Goal: Task Accomplishment & Management: Manage account settings

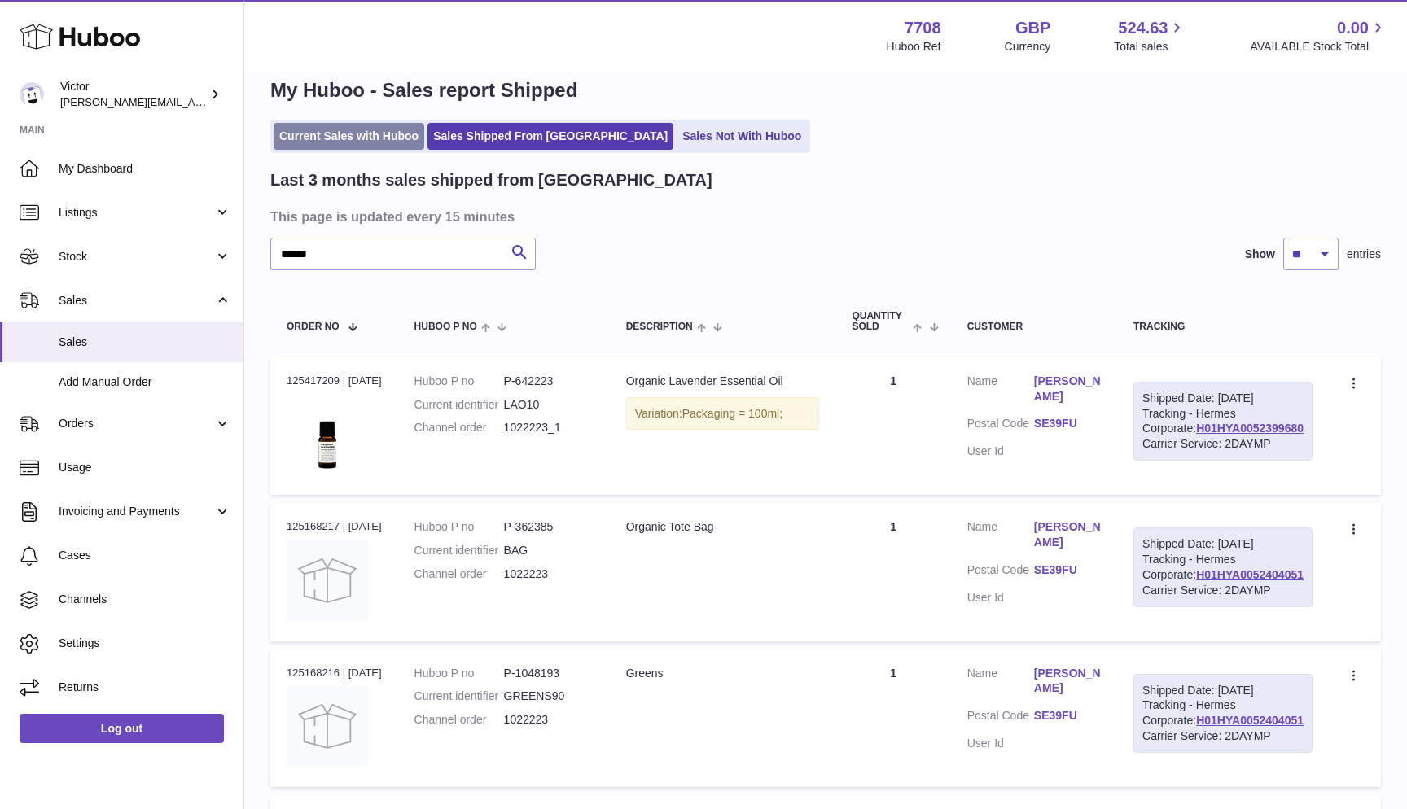
click at [286, 134] on link "Current Sales with Huboo" at bounding box center [349, 136] width 151 height 27
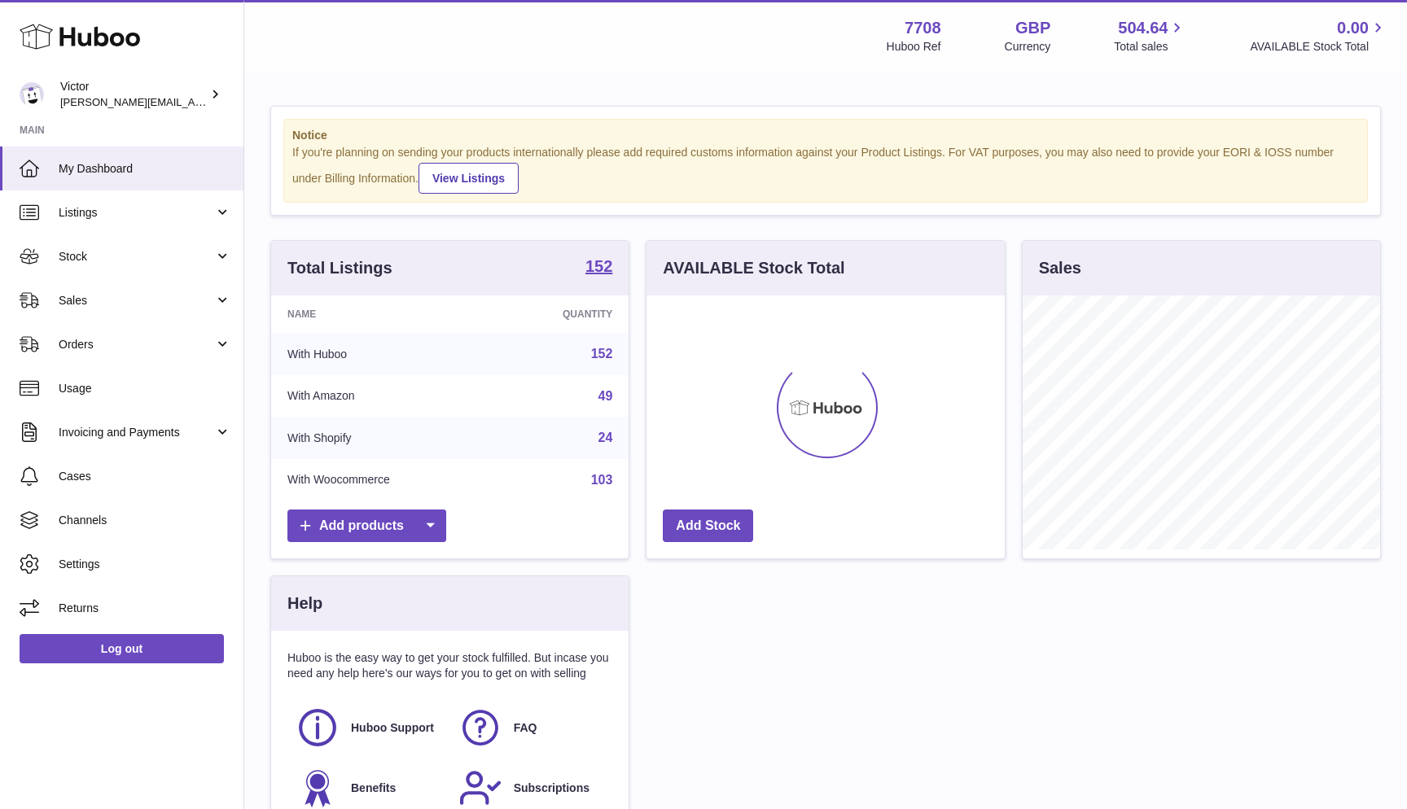
scroll to position [254, 358]
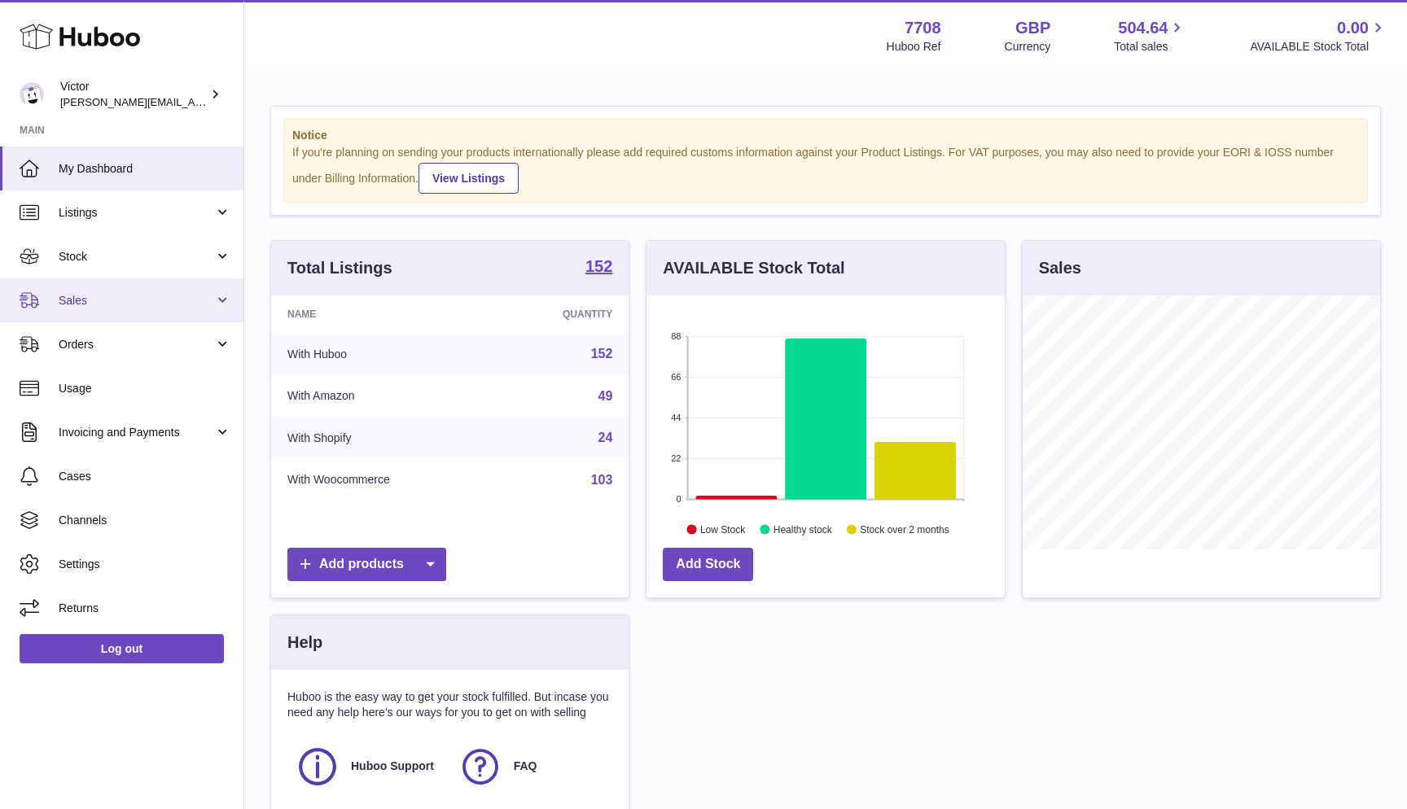
click at [101, 296] on span "Sales" at bounding box center [137, 300] width 156 height 15
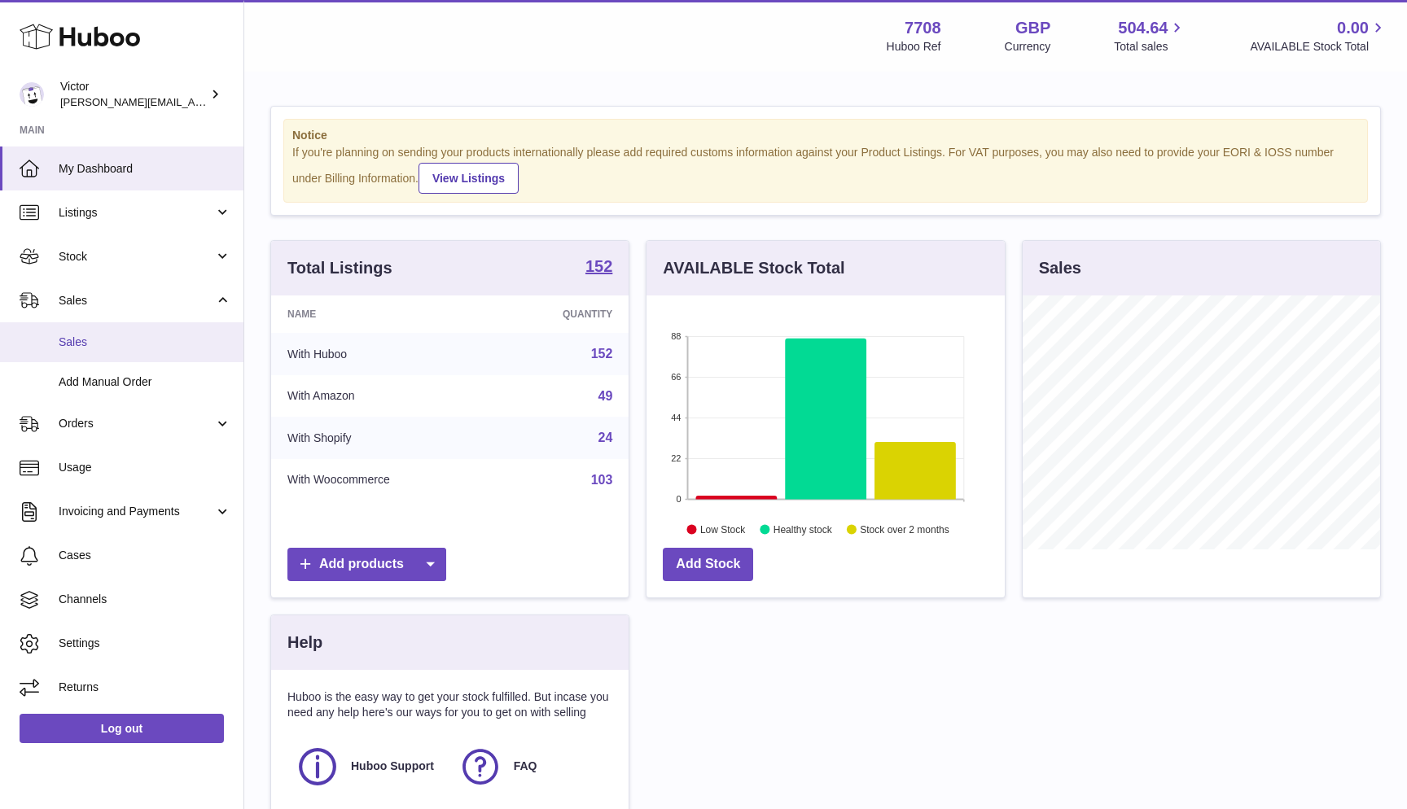
click at [92, 327] on link "Sales" at bounding box center [121, 342] width 243 height 40
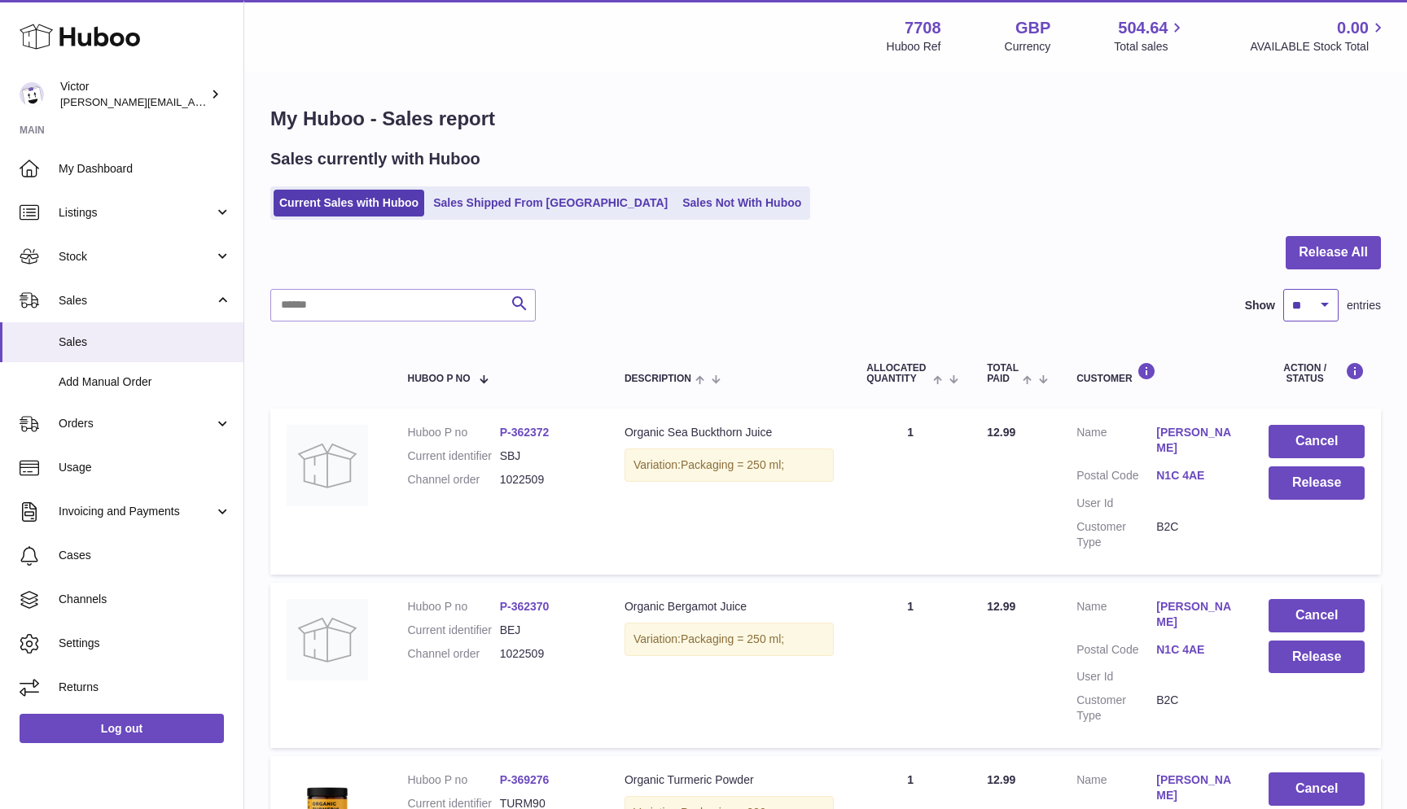
select select "***"
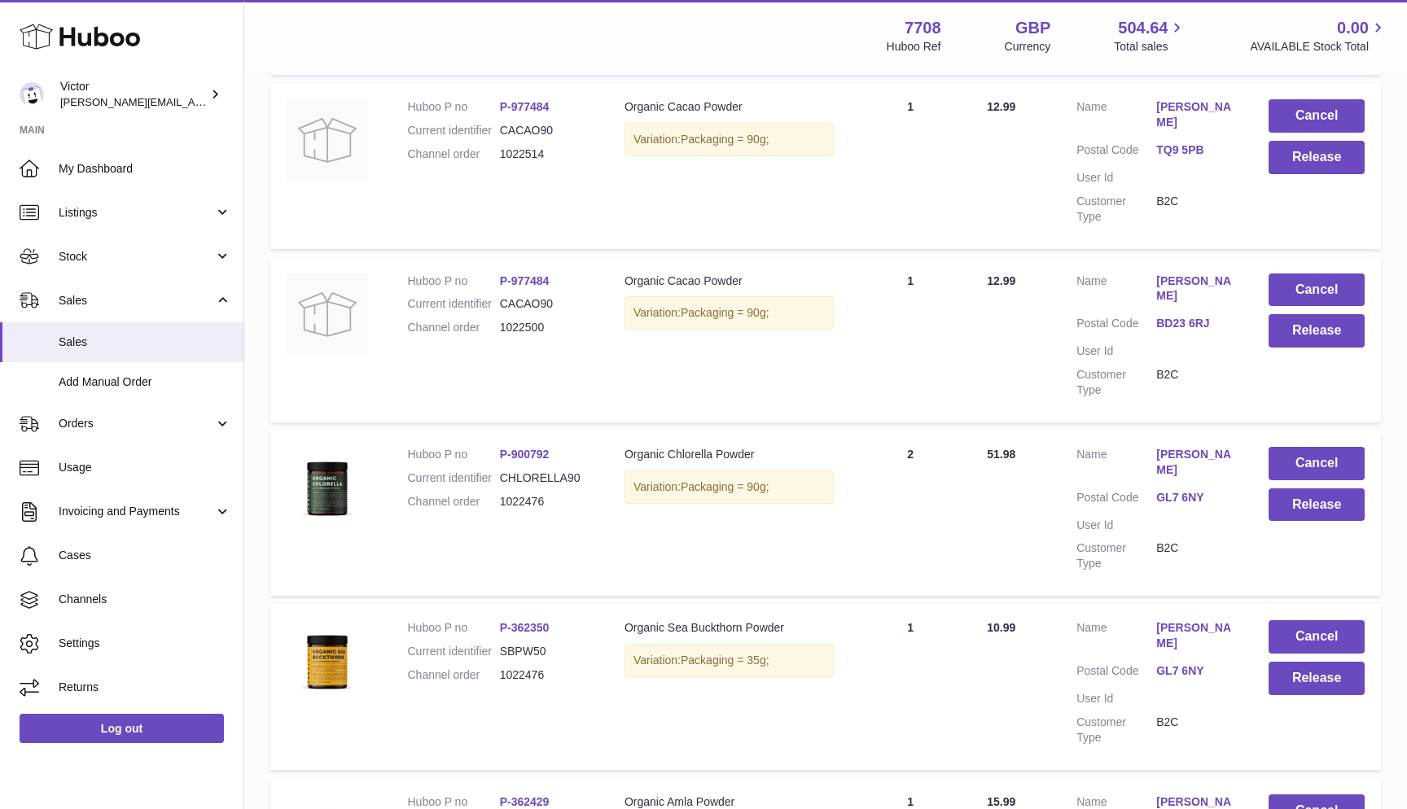
scroll to position [2745, 0]
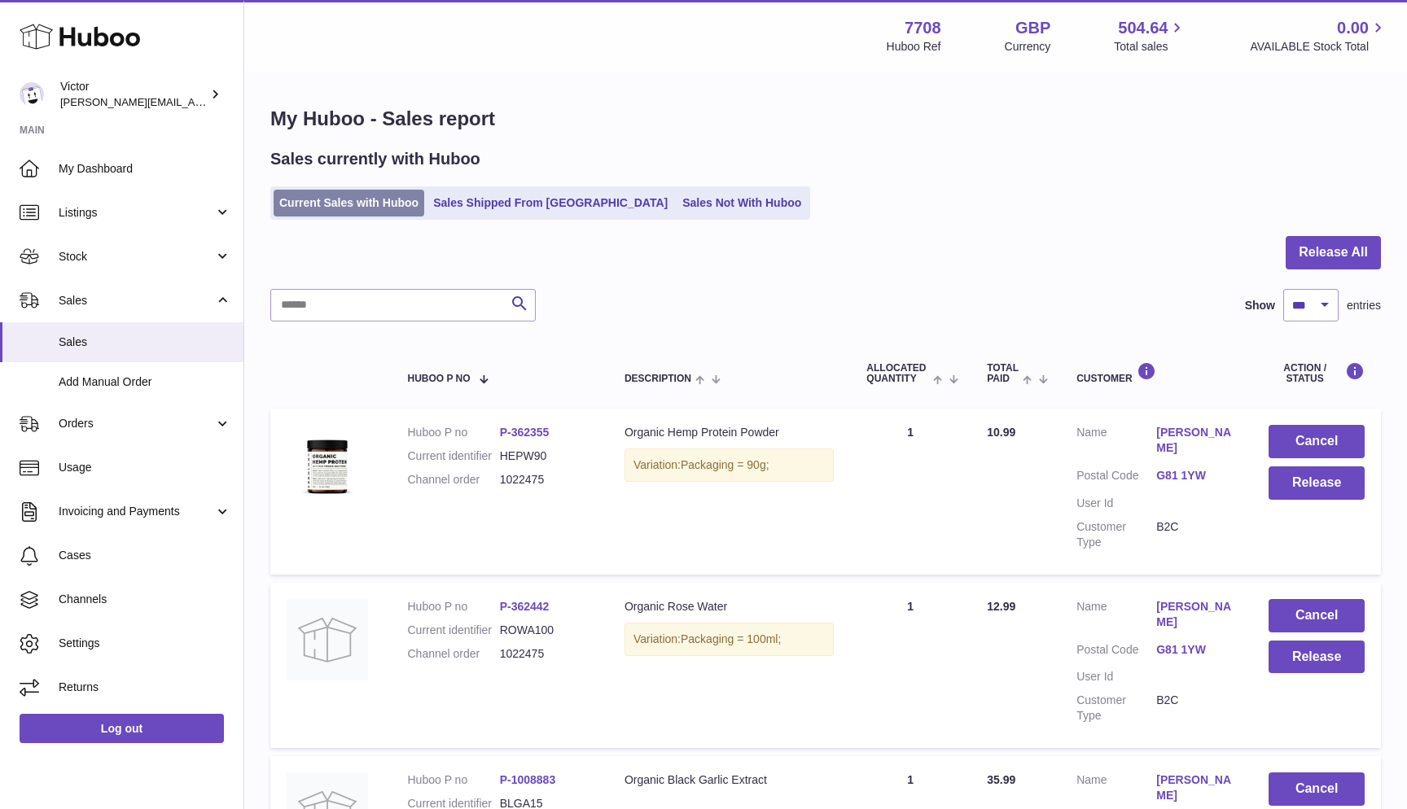
scroll to position [0, 0]
click at [355, 205] on link "Current Sales with Huboo" at bounding box center [349, 203] width 151 height 27
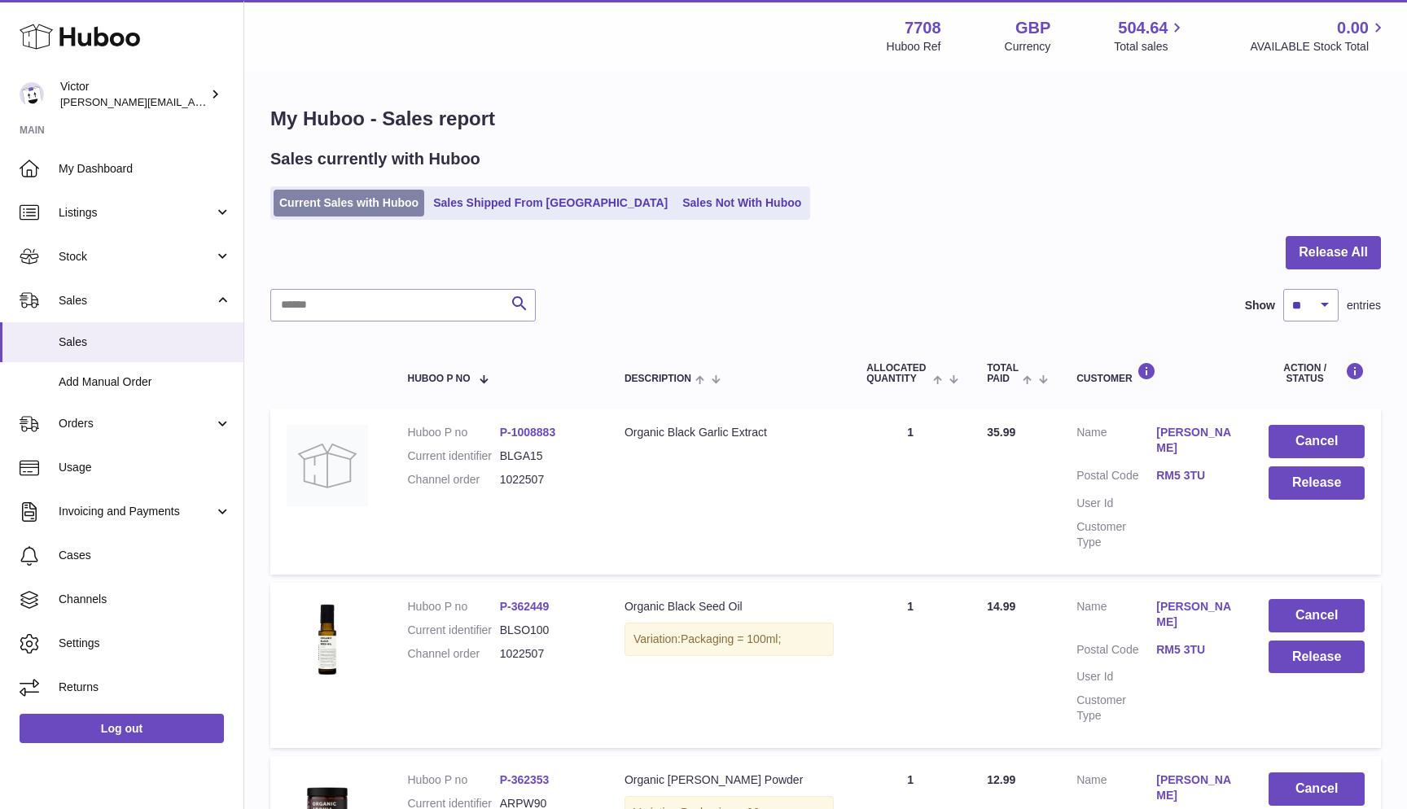
click at [377, 202] on link "Current Sales with Huboo" at bounding box center [349, 203] width 151 height 27
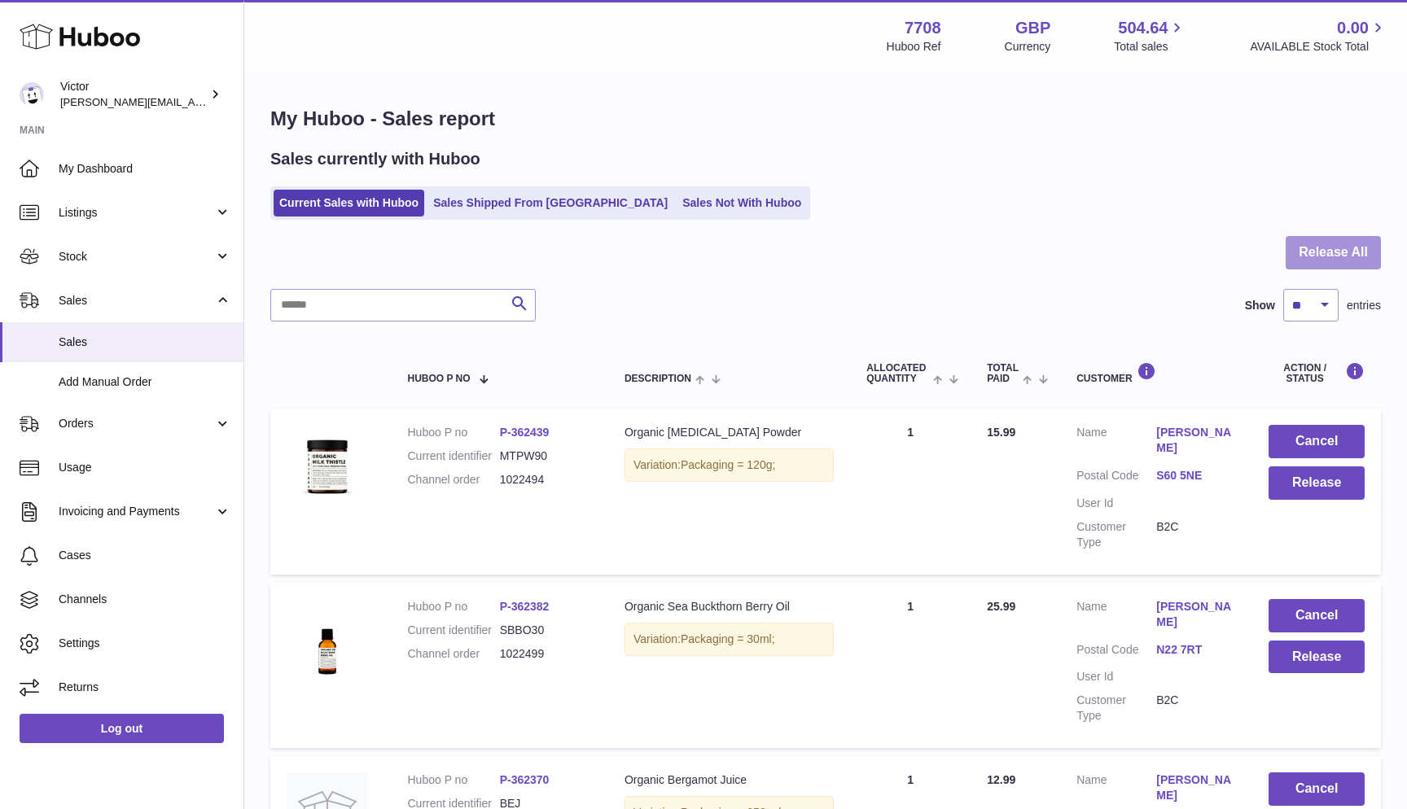
click at [1361, 251] on button "Release All" at bounding box center [1333, 252] width 95 height 33
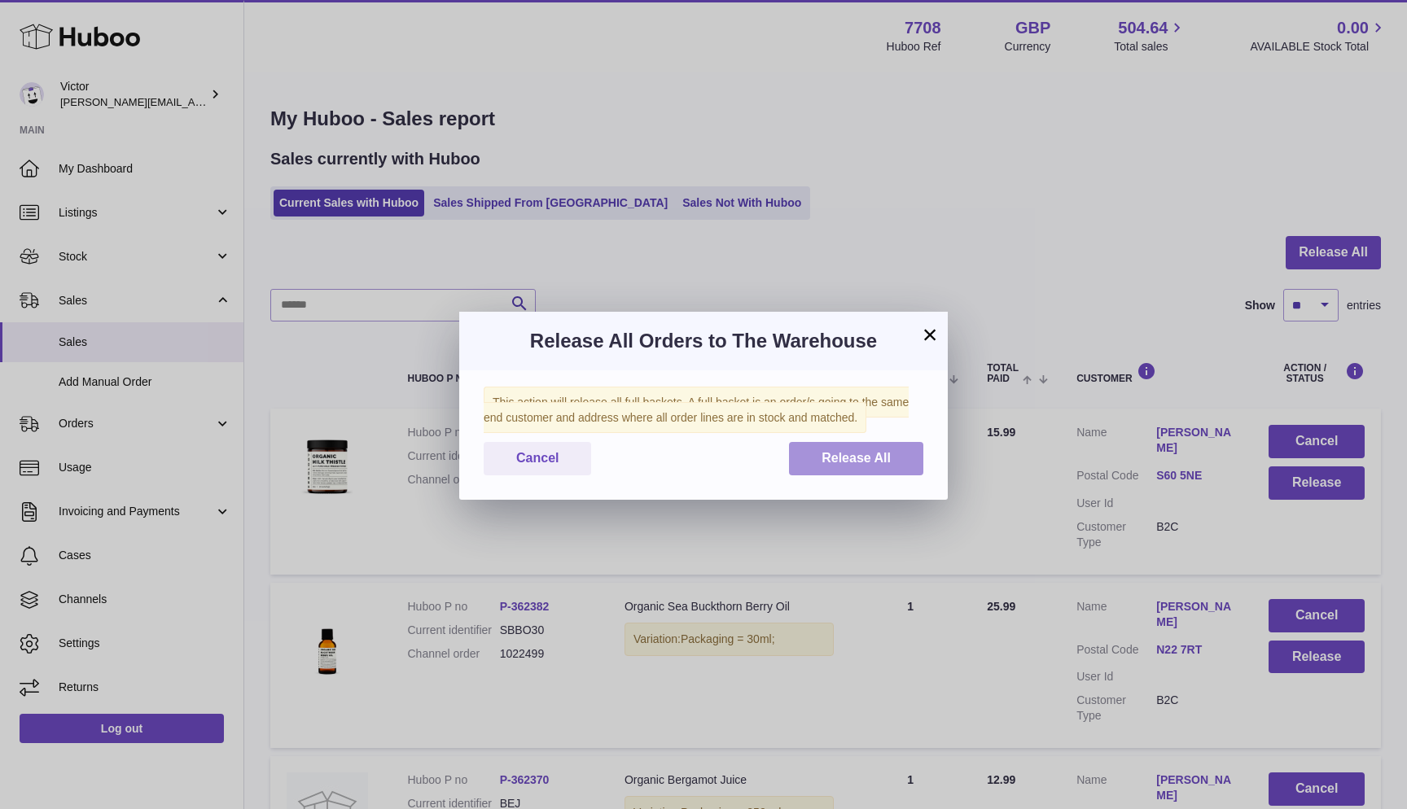
click at [875, 445] on button "Release All" at bounding box center [856, 458] width 134 height 33
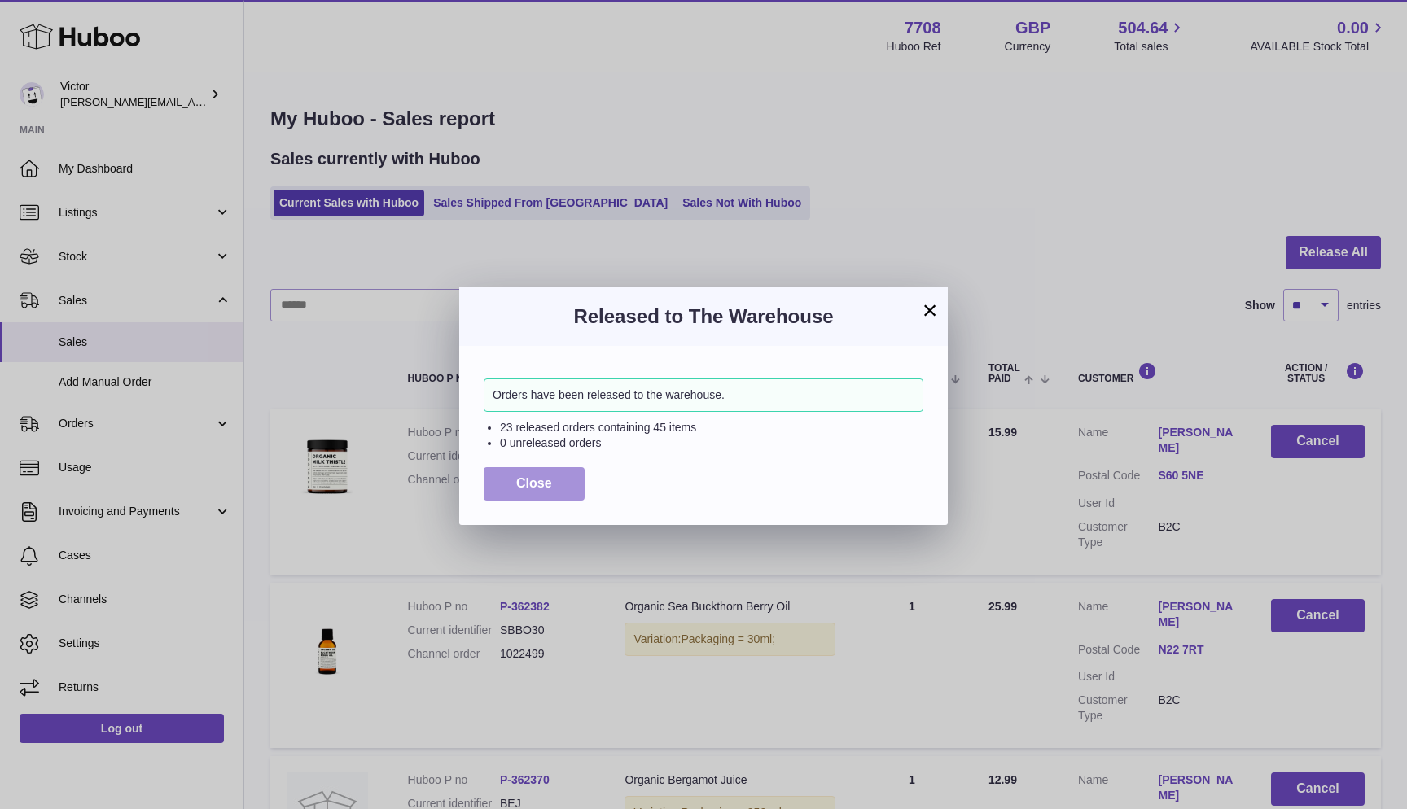
click at [495, 467] on button "Close" at bounding box center [534, 483] width 101 height 33
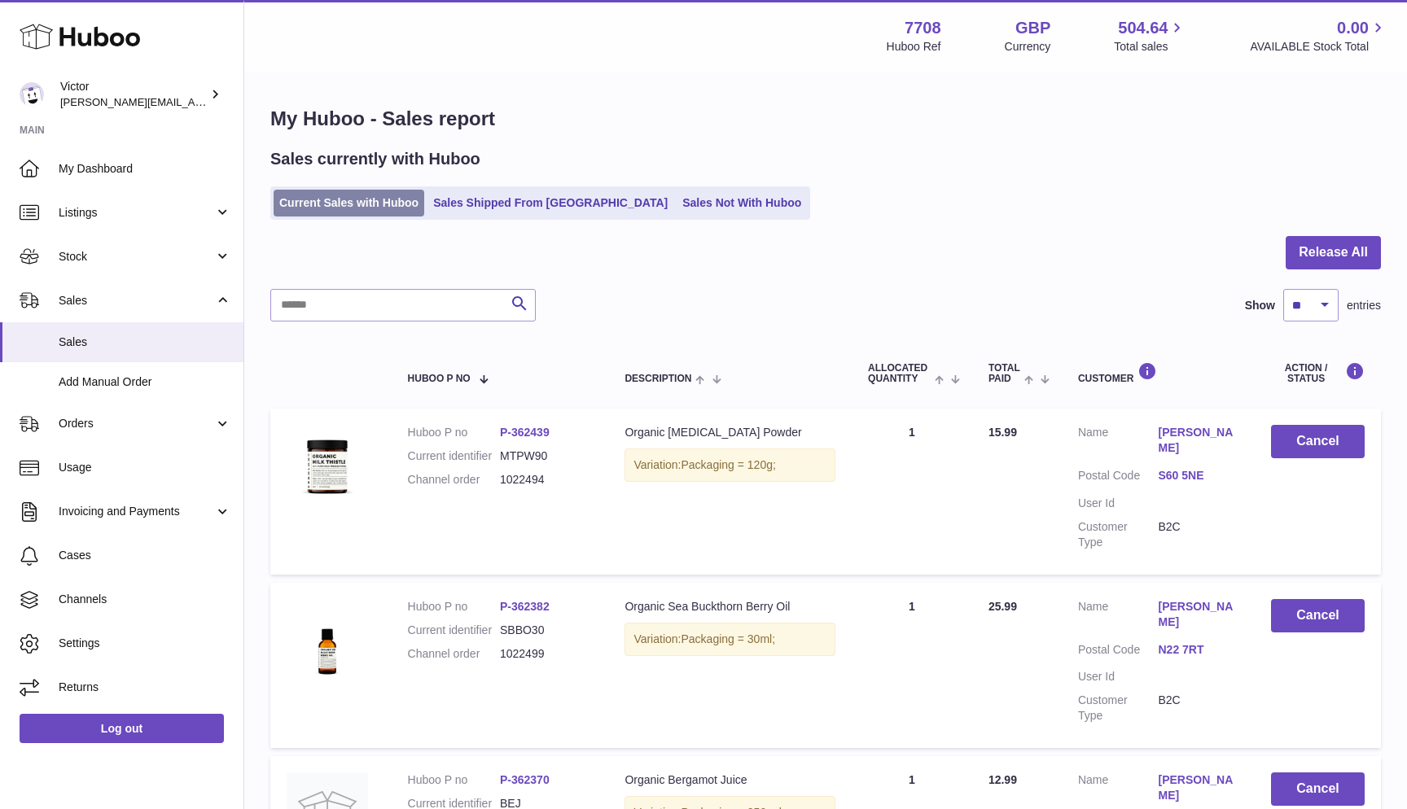
click at [337, 204] on link "Current Sales with Huboo" at bounding box center [349, 203] width 151 height 27
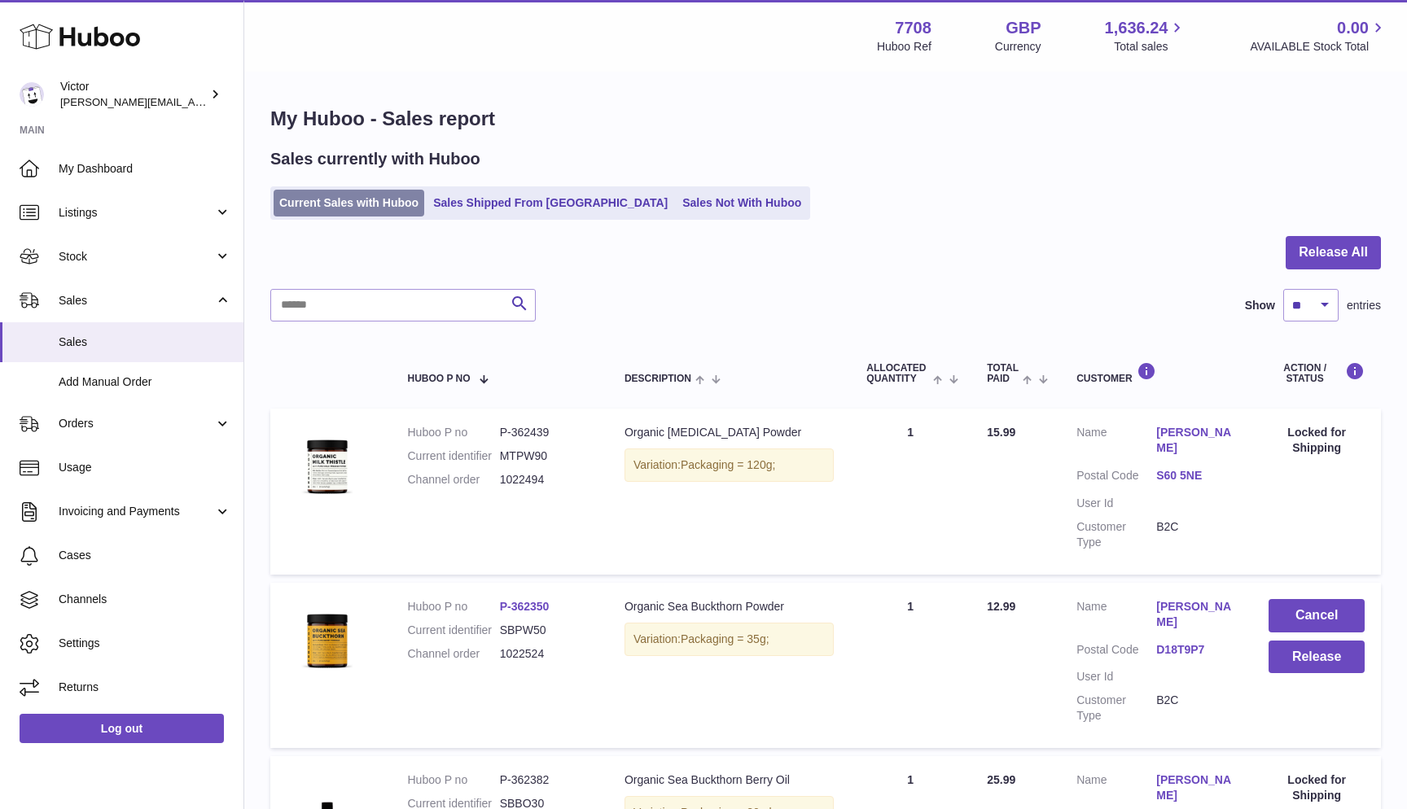
click at [293, 204] on link "Current Sales with Huboo" at bounding box center [349, 203] width 151 height 27
click at [1315, 260] on button "Release All" at bounding box center [1333, 252] width 95 height 33
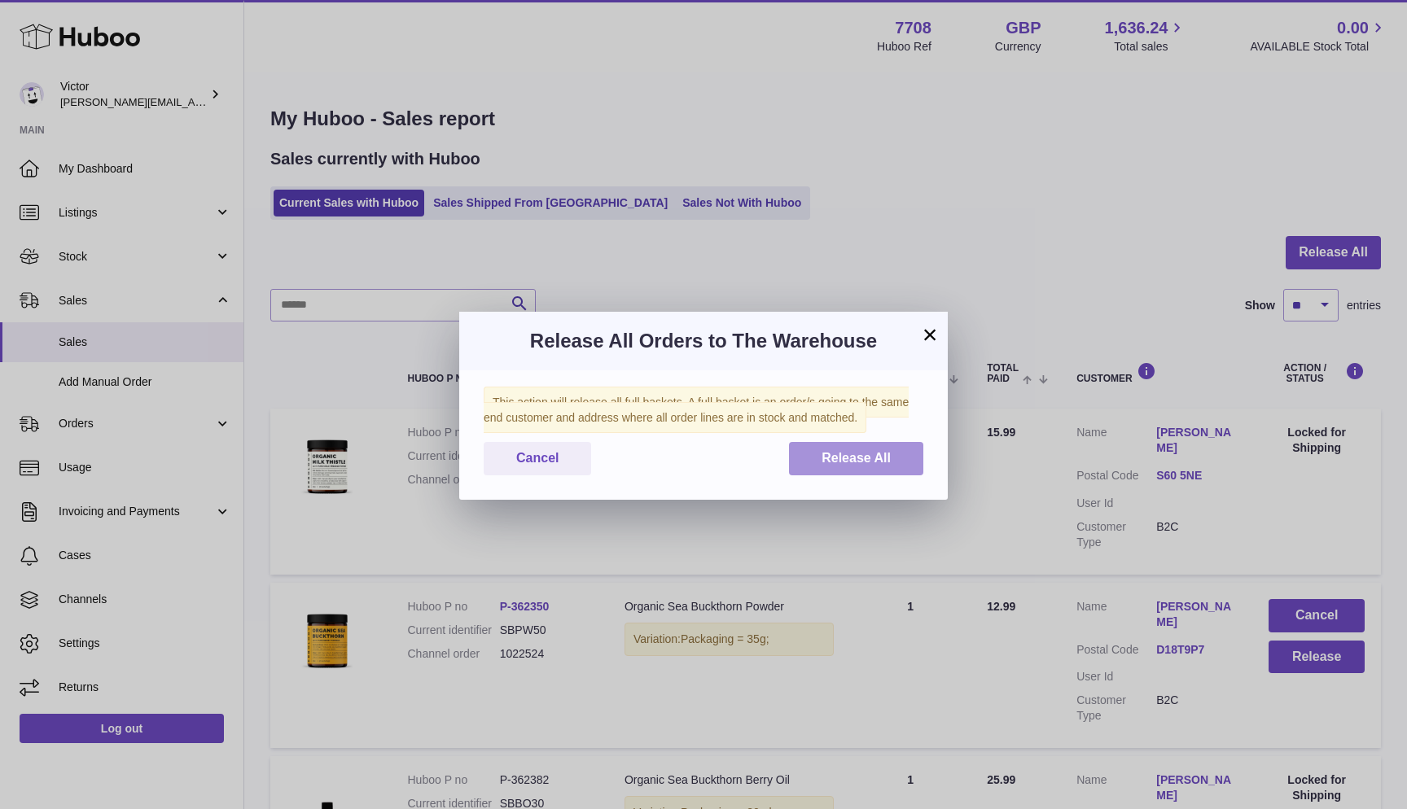
click at [905, 464] on button "Release All" at bounding box center [856, 458] width 134 height 33
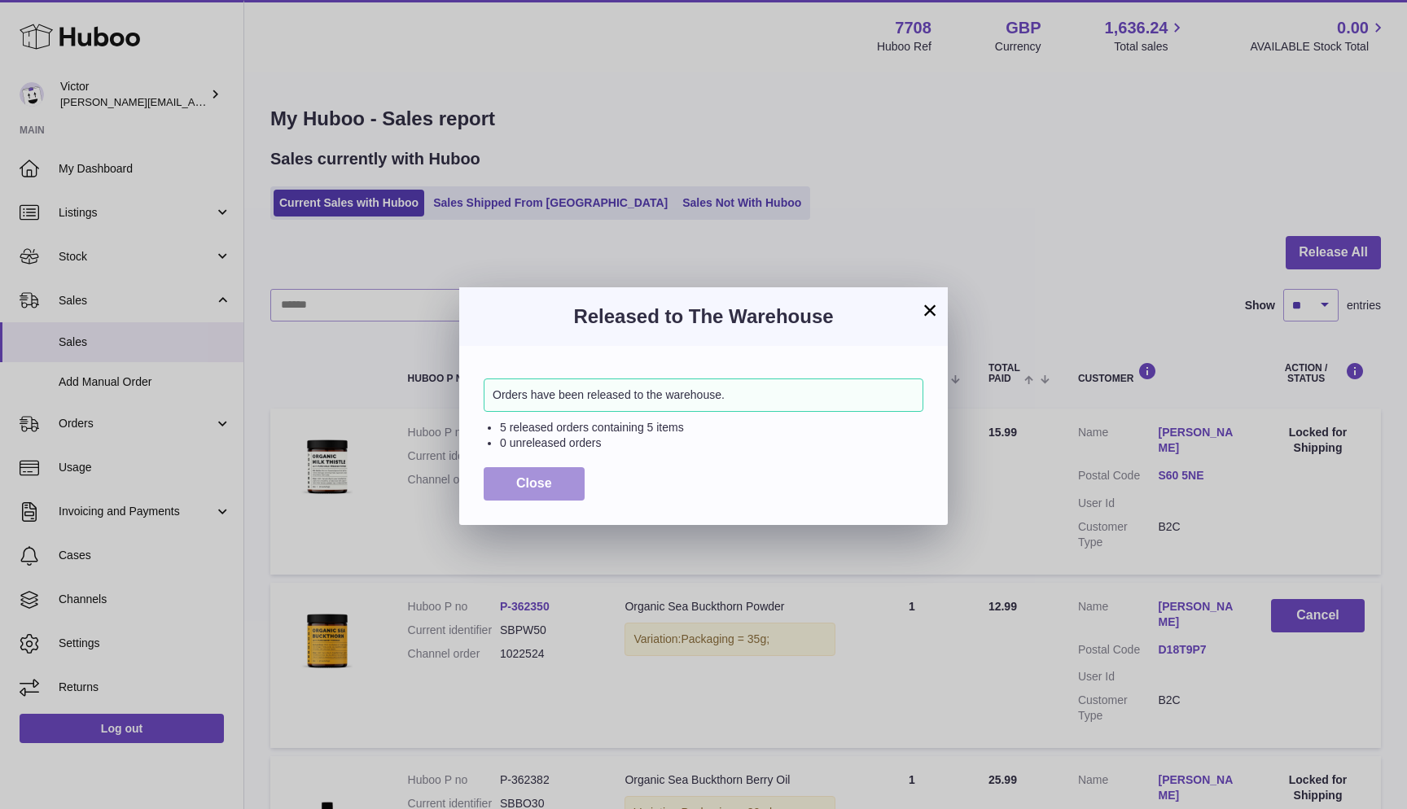
click at [531, 484] on span "Close" at bounding box center [534, 483] width 36 height 14
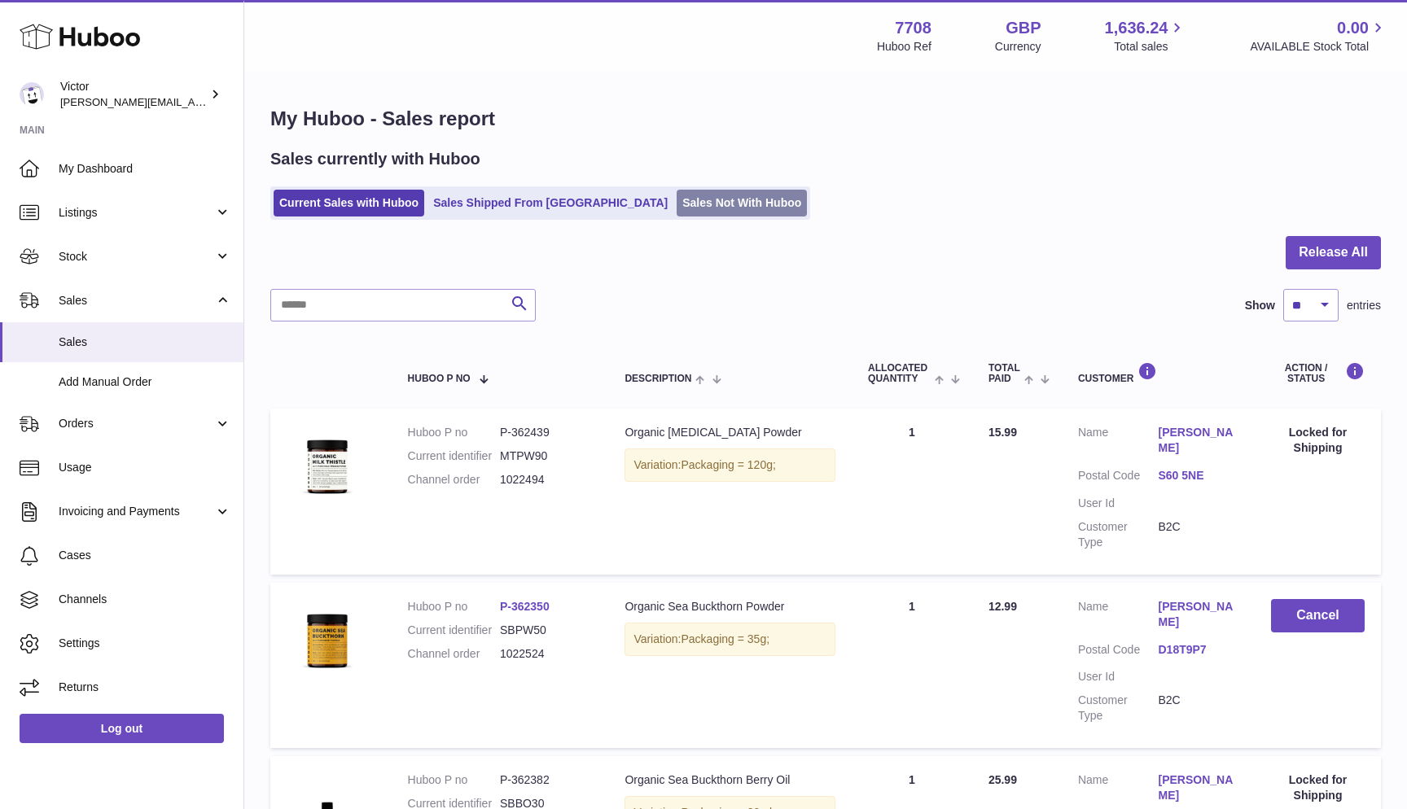
click at [677, 208] on link "Sales Not With Huboo" at bounding box center [742, 203] width 130 height 27
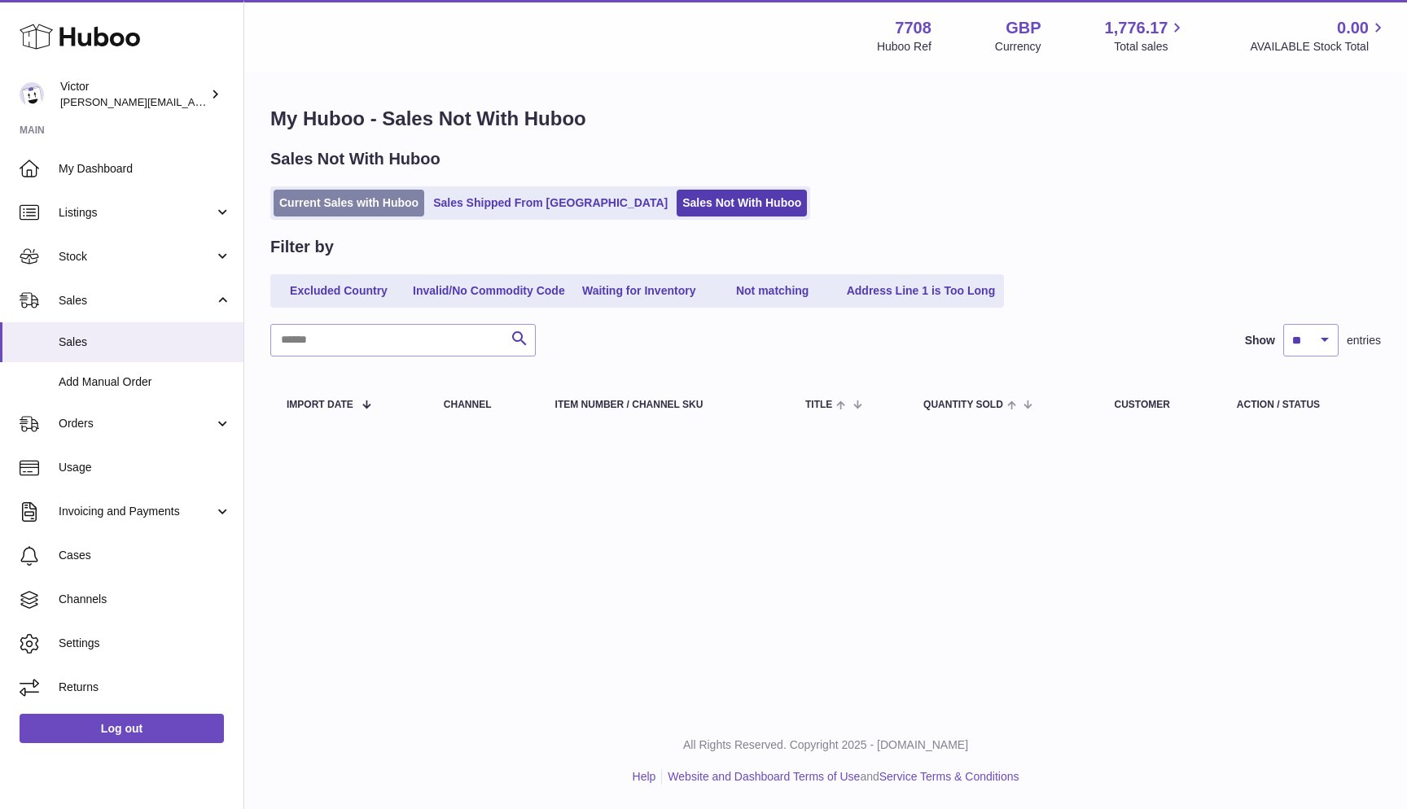
click at [307, 208] on link "Current Sales with Huboo" at bounding box center [349, 203] width 151 height 27
